Goal: Share content: Share content

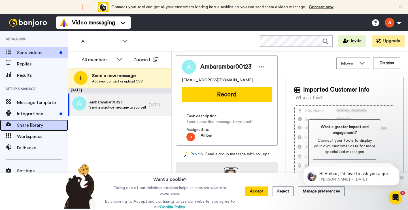
click at [45, 125] on span "Share library" at bounding box center [42, 125] width 51 height 7
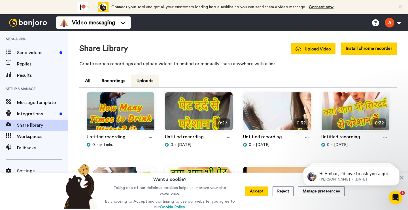
click at [304, 48] on span "Upload Video" at bounding box center [313, 49] width 35 height 6
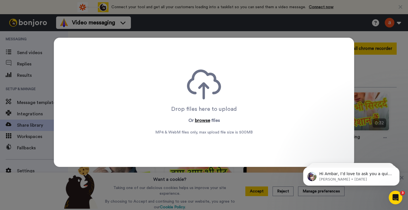
click at [204, 119] on button "browse" at bounding box center [202, 120] width 15 height 7
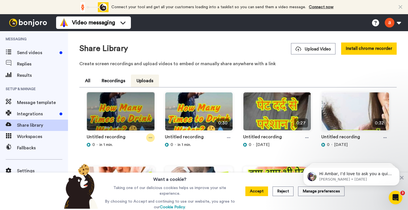
click at [148, 137] on div at bounding box center [150, 138] width 9 height 9
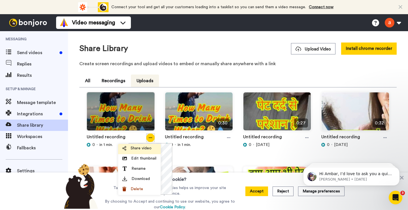
click at [145, 148] on span "Share video" at bounding box center [141, 148] width 21 height 6
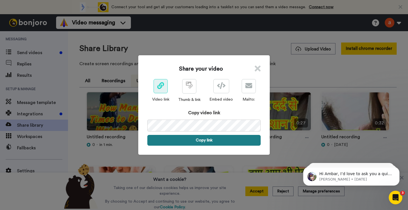
click at [207, 141] on button "Copy link" at bounding box center [203, 140] width 113 height 11
